Goal: Task Accomplishment & Management: Use online tool/utility

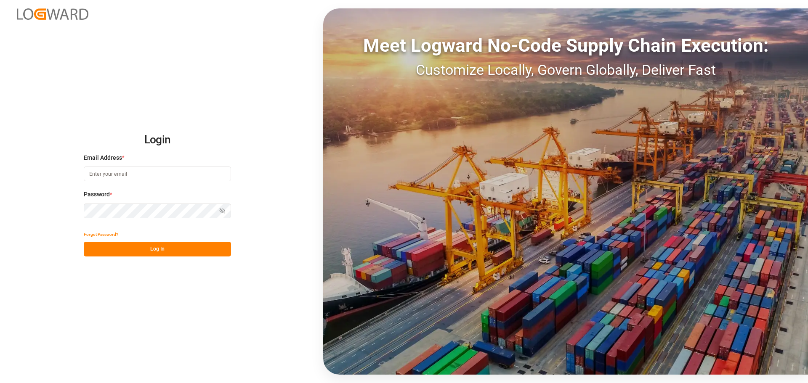
click at [133, 170] on input at bounding box center [157, 174] width 147 height 15
type input "[PERSON_NAME][EMAIL_ADDRESS][PERSON_NAME][DOMAIN_NAME]"
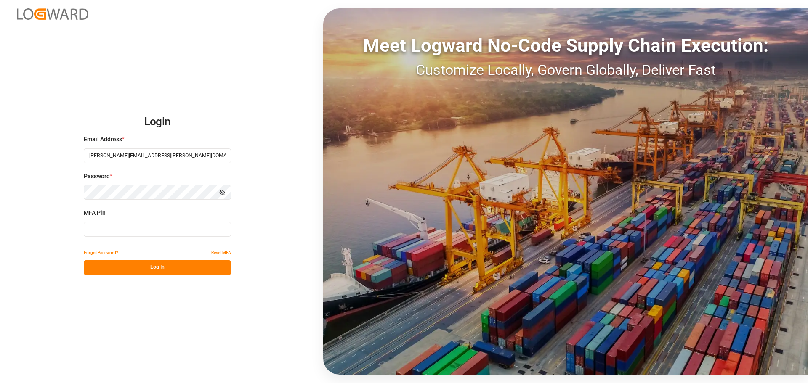
type input "670537"
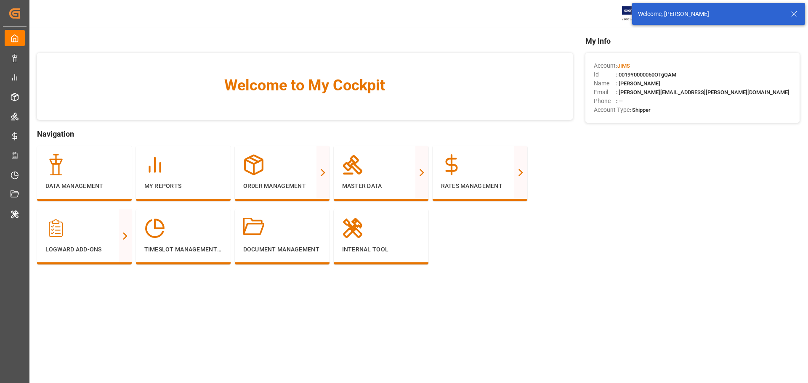
click at [789, 13] on icon at bounding box center [794, 14] width 10 height 10
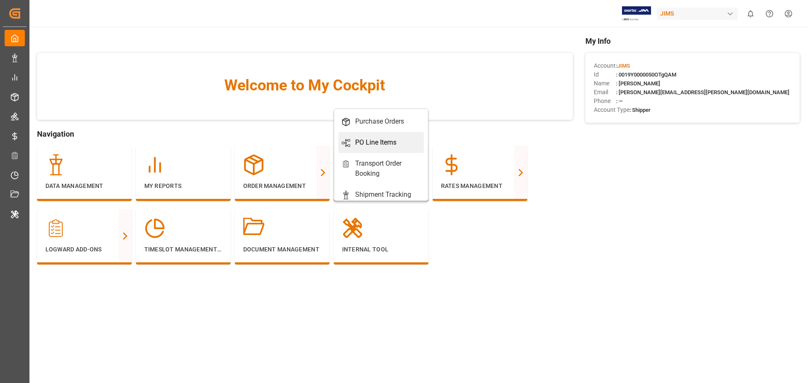
scroll to position [38, 0]
click at [367, 162] on div "Shipment Tracking" at bounding box center [383, 167] width 56 height 10
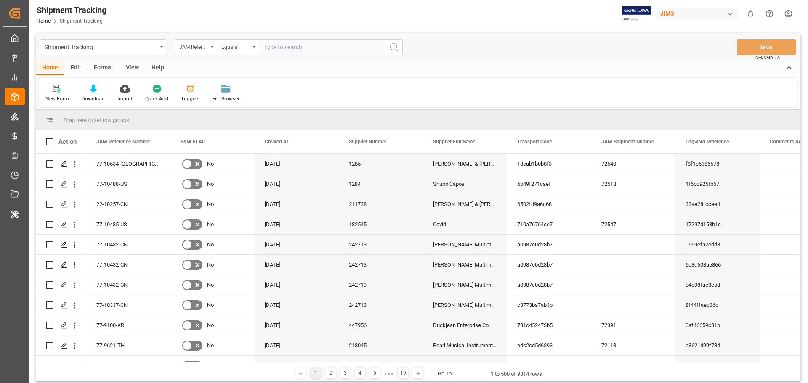
click at [77, 64] on div "Edit" at bounding box center [75, 68] width 23 height 14
click at [224, 90] on icon at bounding box center [227, 89] width 8 height 8
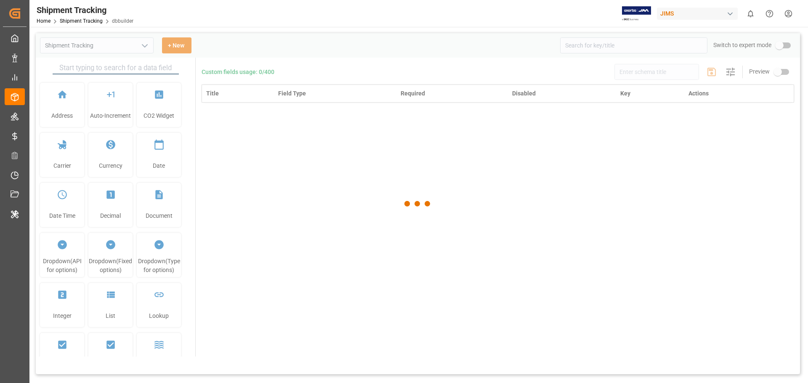
type input "Shipment Tracking"
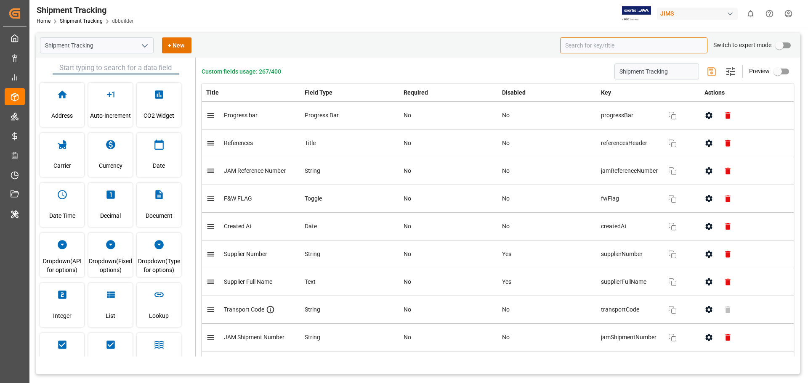
click at [629, 41] on input at bounding box center [633, 45] width 147 height 16
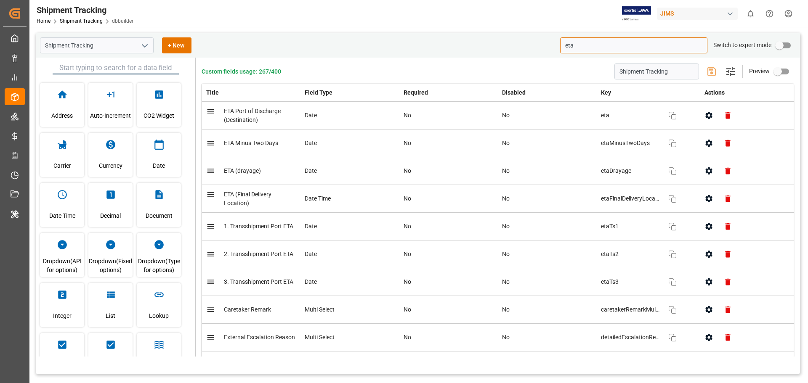
type input "eta"
